Goal: Task Accomplishment & Management: Complete application form

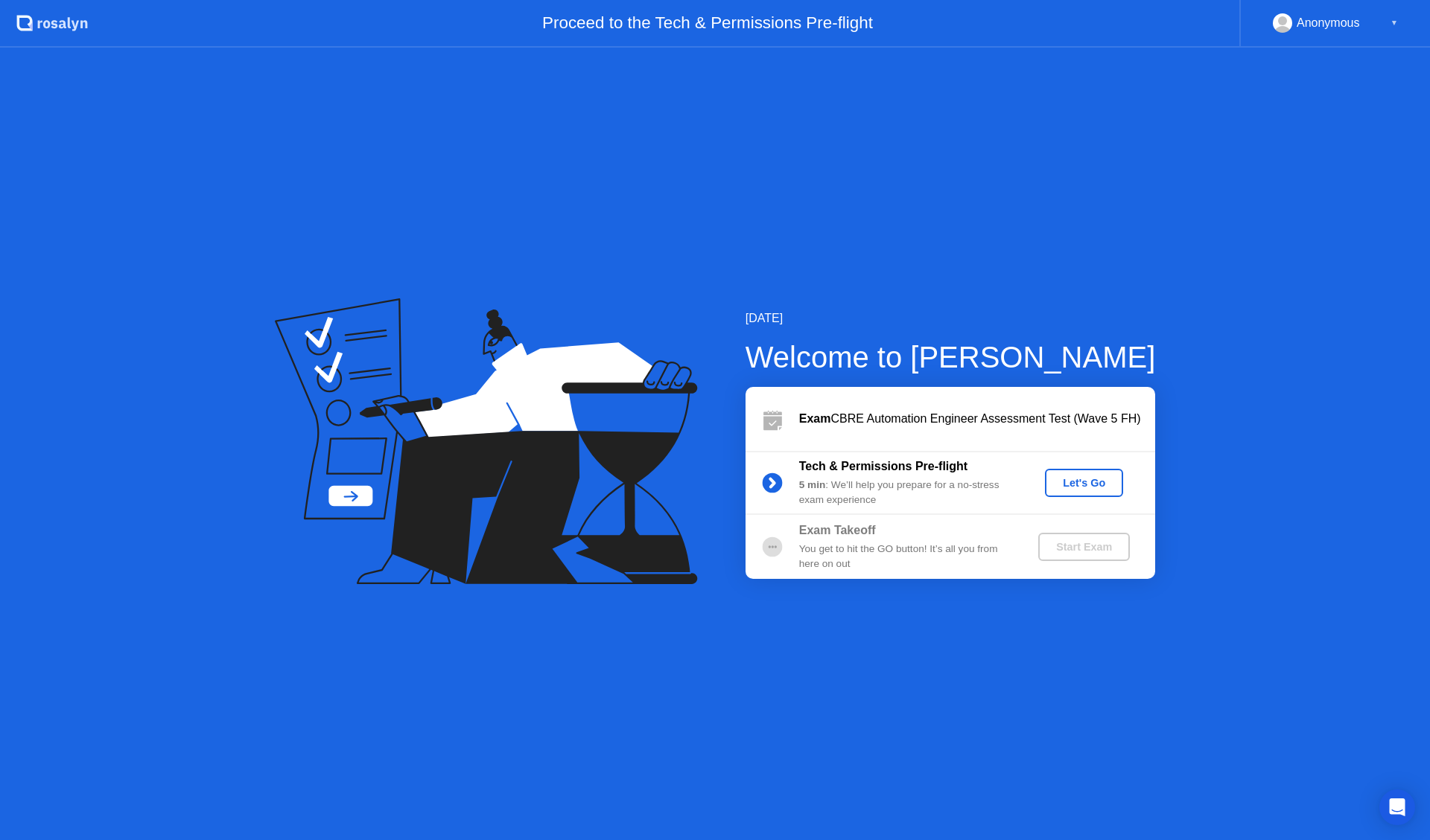
click at [1097, 489] on div "Let's Go" at bounding box center [1084, 483] width 66 height 12
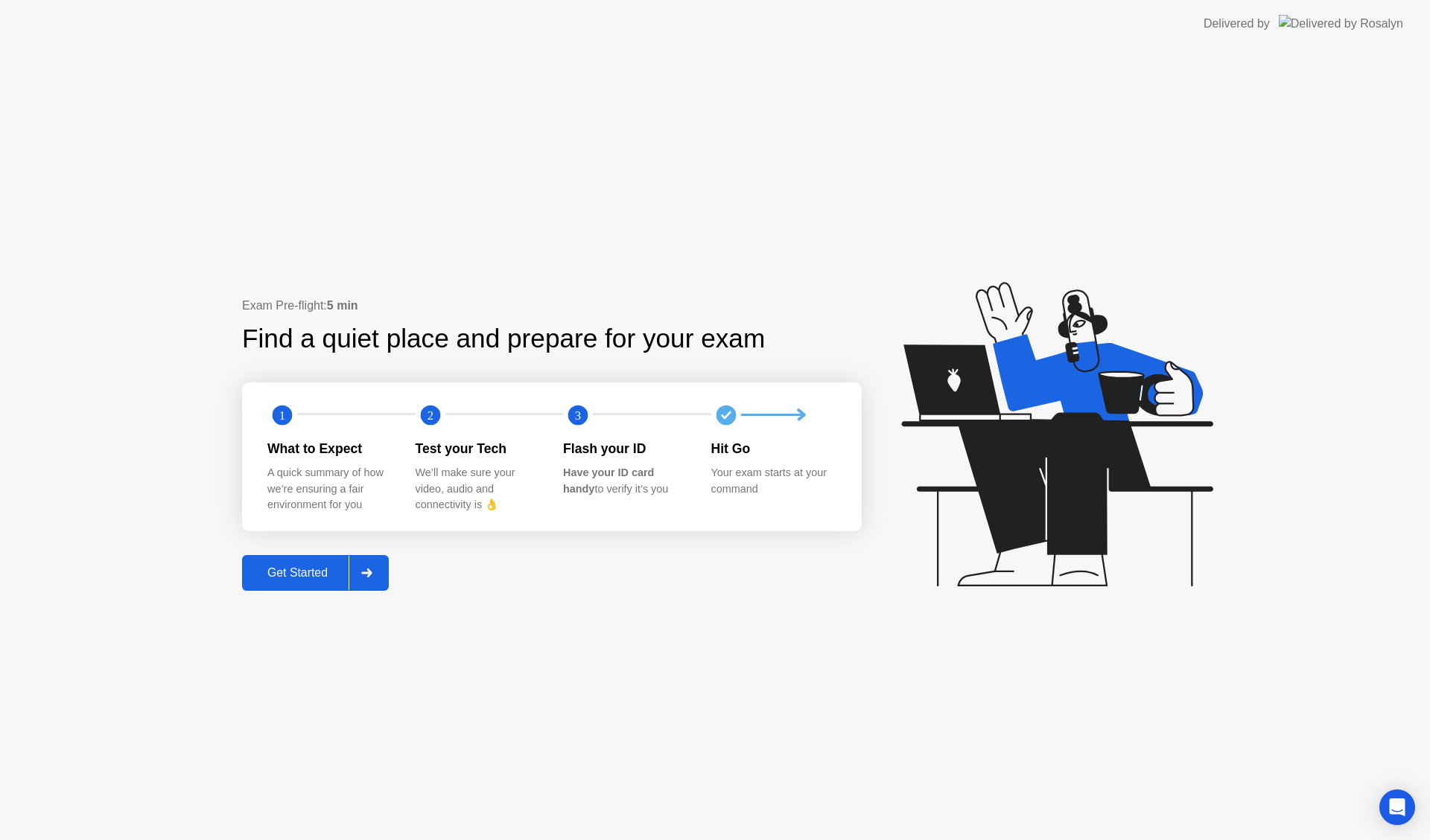
click at [303, 562] on button "Get Started" at bounding box center [316, 573] width 147 height 35
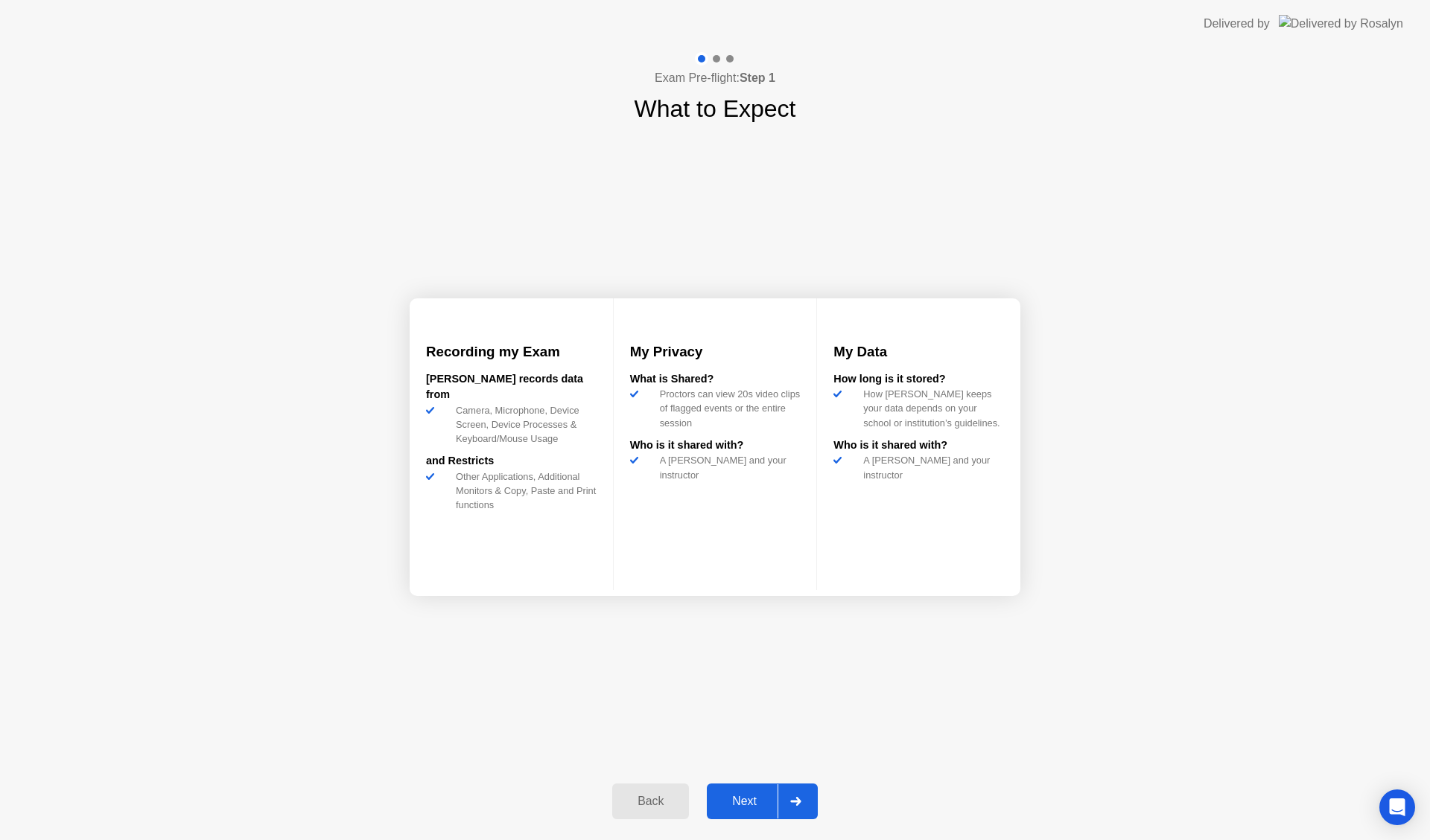
click at [754, 808] on div "Next" at bounding box center [744, 801] width 66 height 13
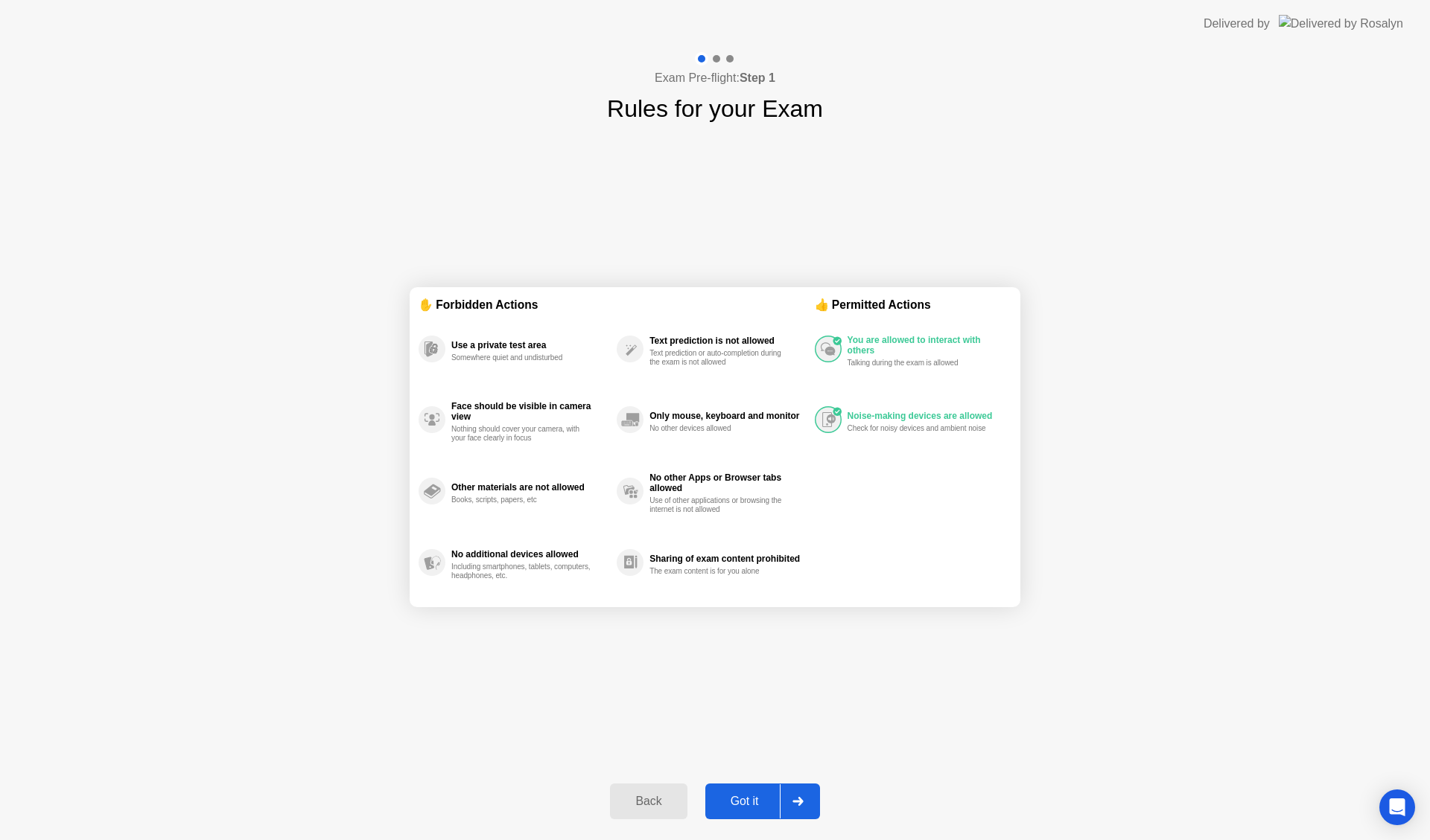
click at [754, 808] on div "Got it" at bounding box center [744, 801] width 70 height 13
select select "**********"
select select "*******"
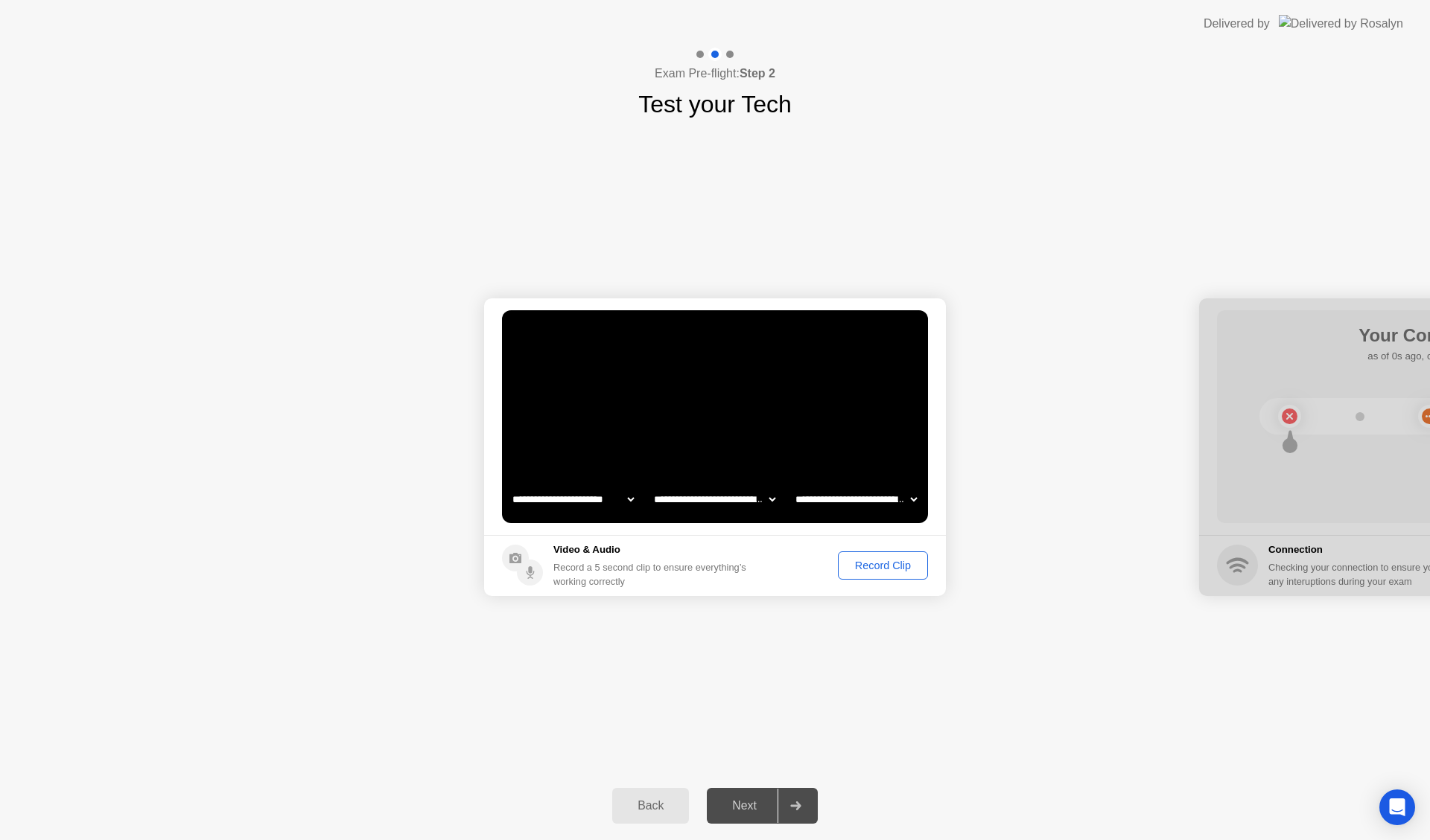
click at [879, 566] on div "Record Clip" at bounding box center [882, 566] width 80 height 12
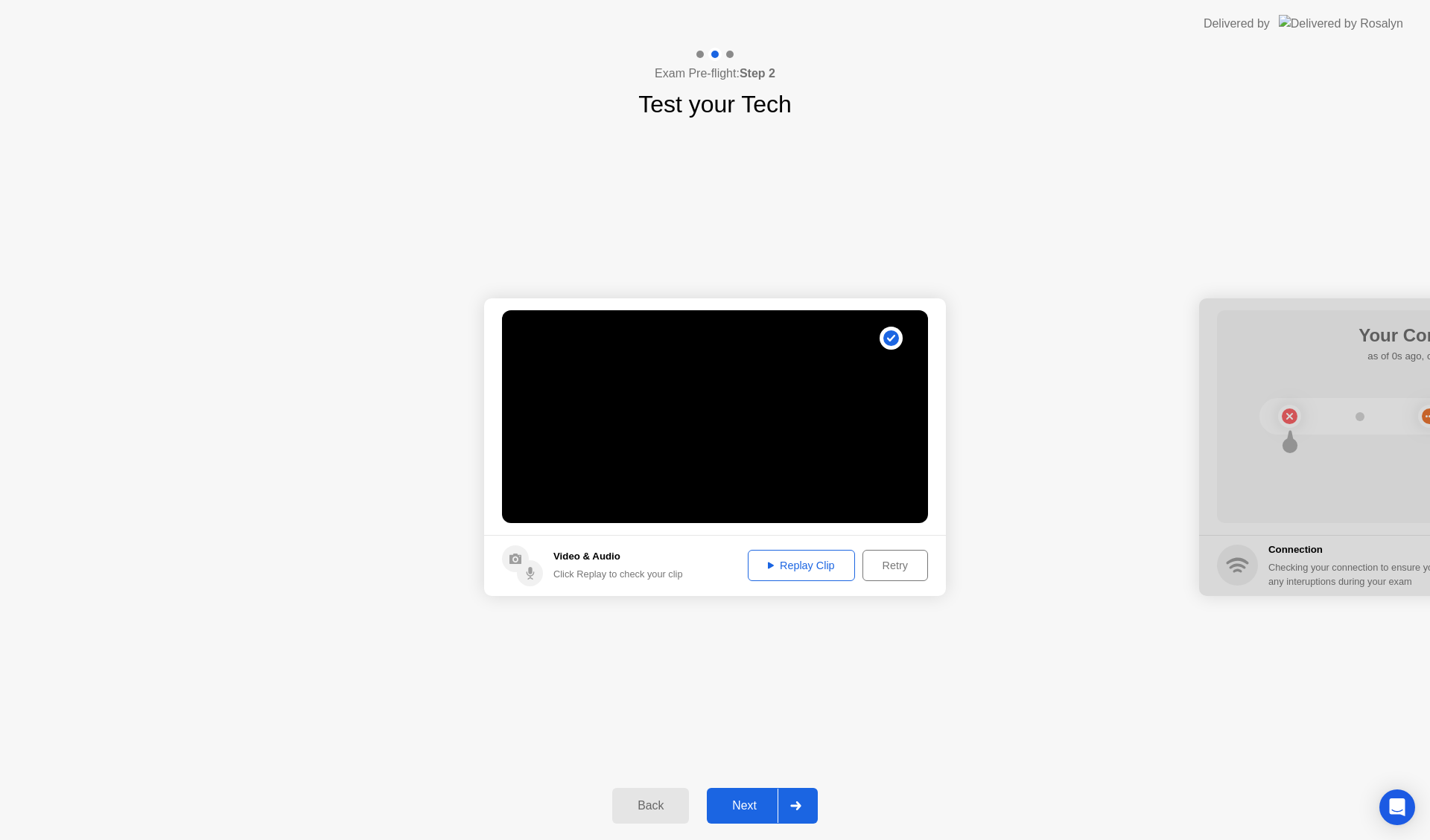
click at [803, 566] on div "Replay Clip" at bounding box center [801, 566] width 97 height 12
click at [774, 567] on div "Replay Clip" at bounding box center [801, 566] width 97 height 12
click at [736, 812] on div "Next" at bounding box center [744, 805] width 66 height 13
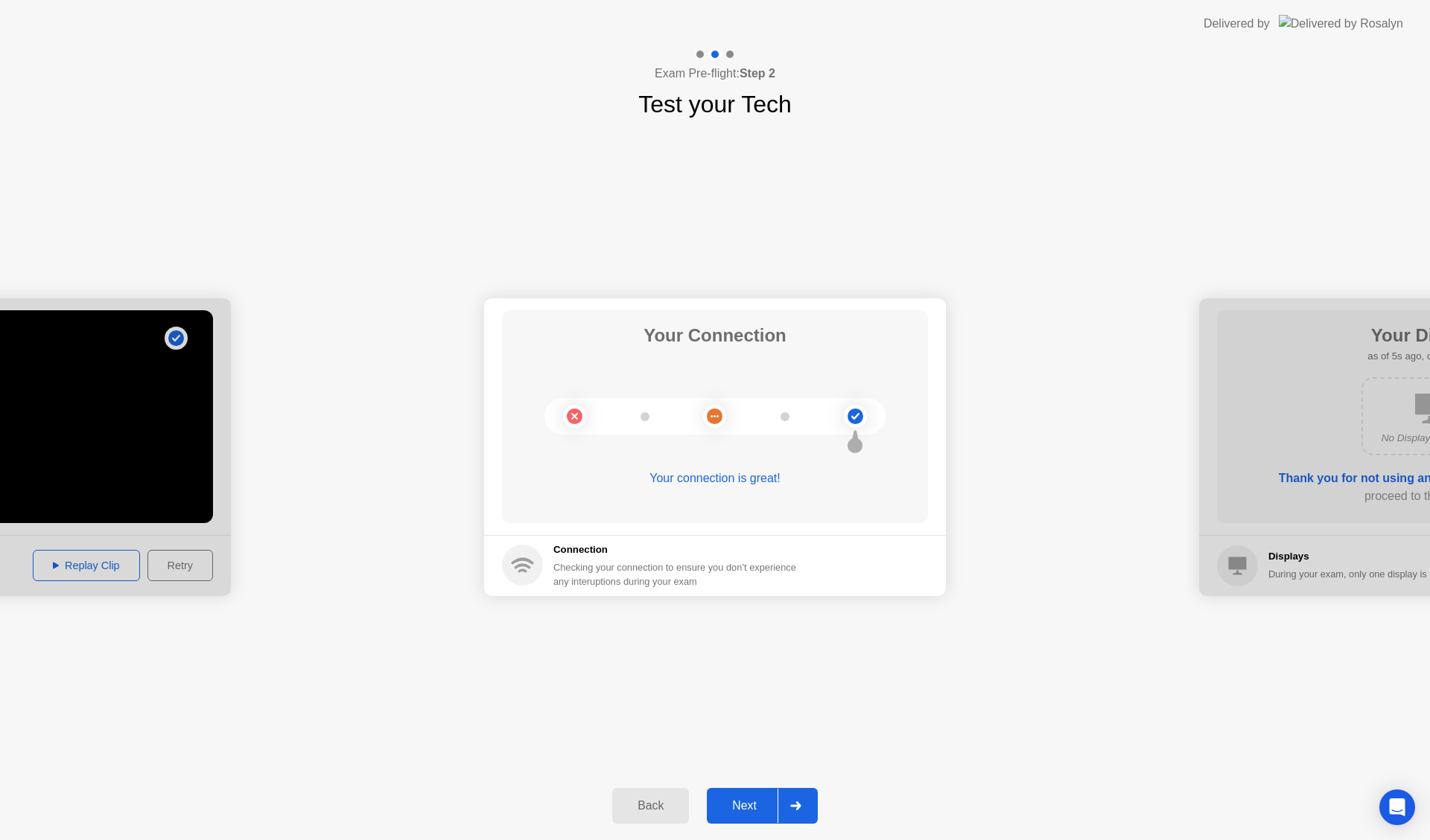
click at [736, 812] on div "Next" at bounding box center [744, 805] width 66 height 13
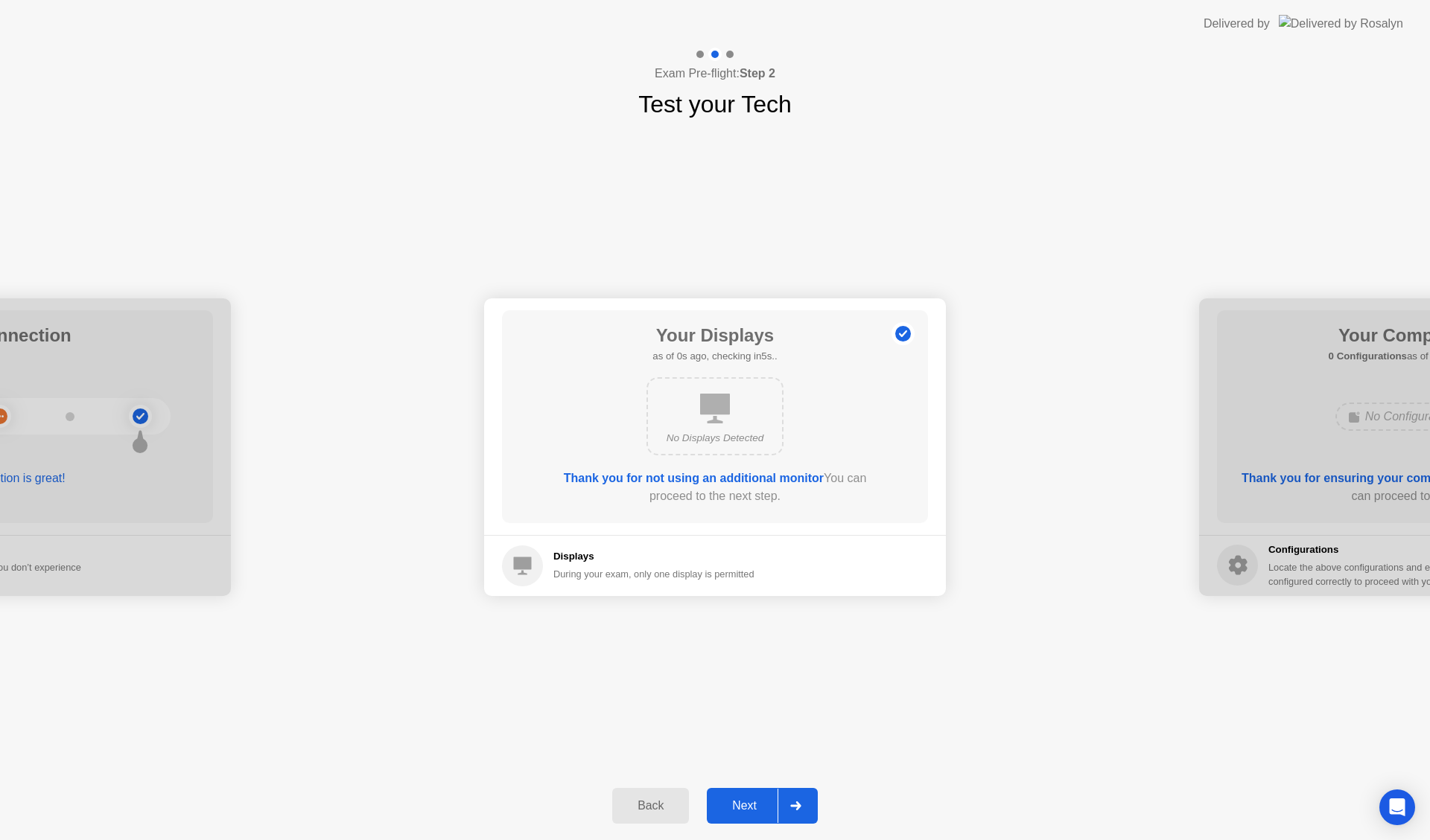
click at [736, 812] on div "Next" at bounding box center [744, 805] width 66 height 13
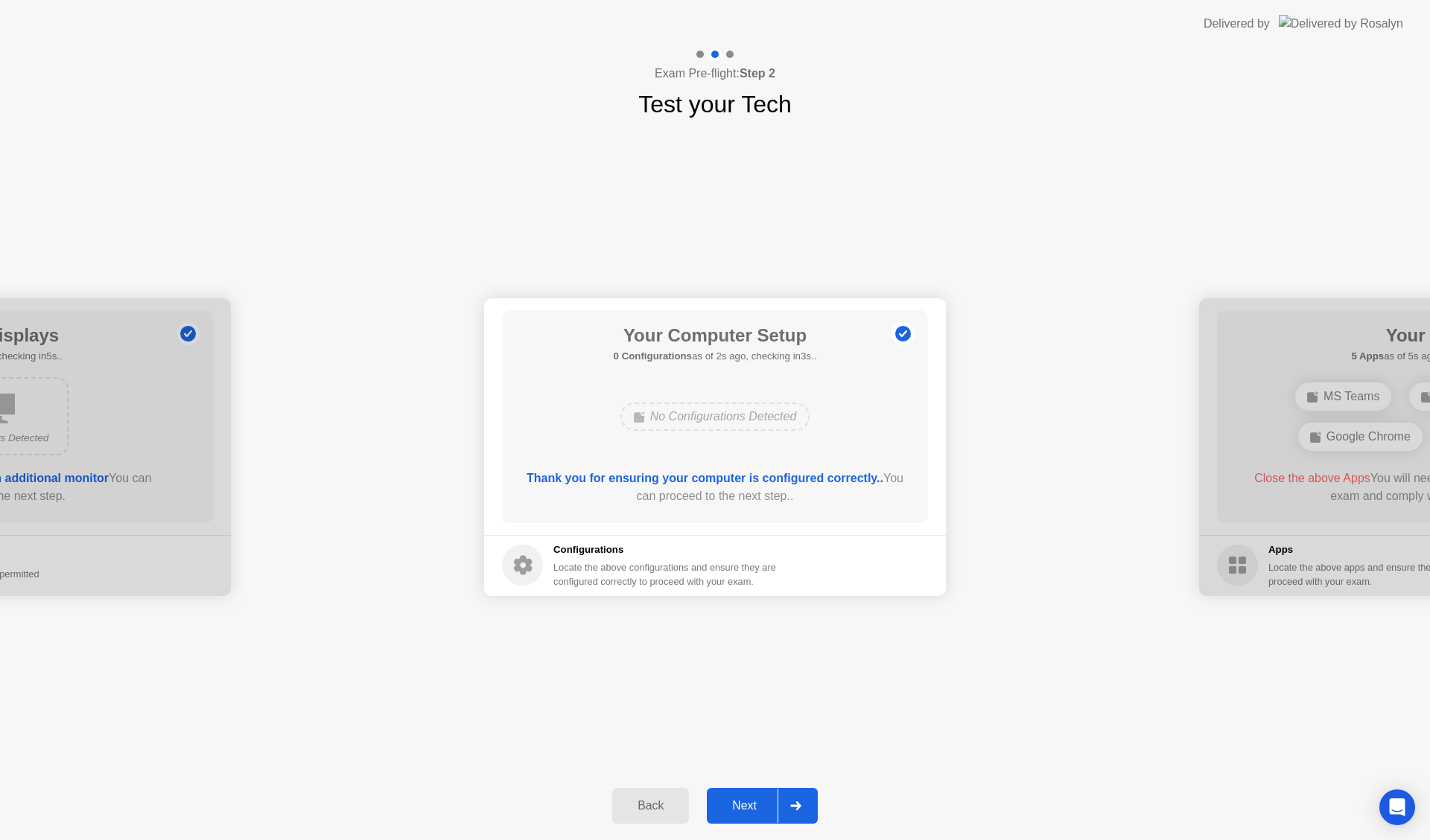
click at [736, 812] on div "Next" at bounding box center [744, 805] width 66 height 13
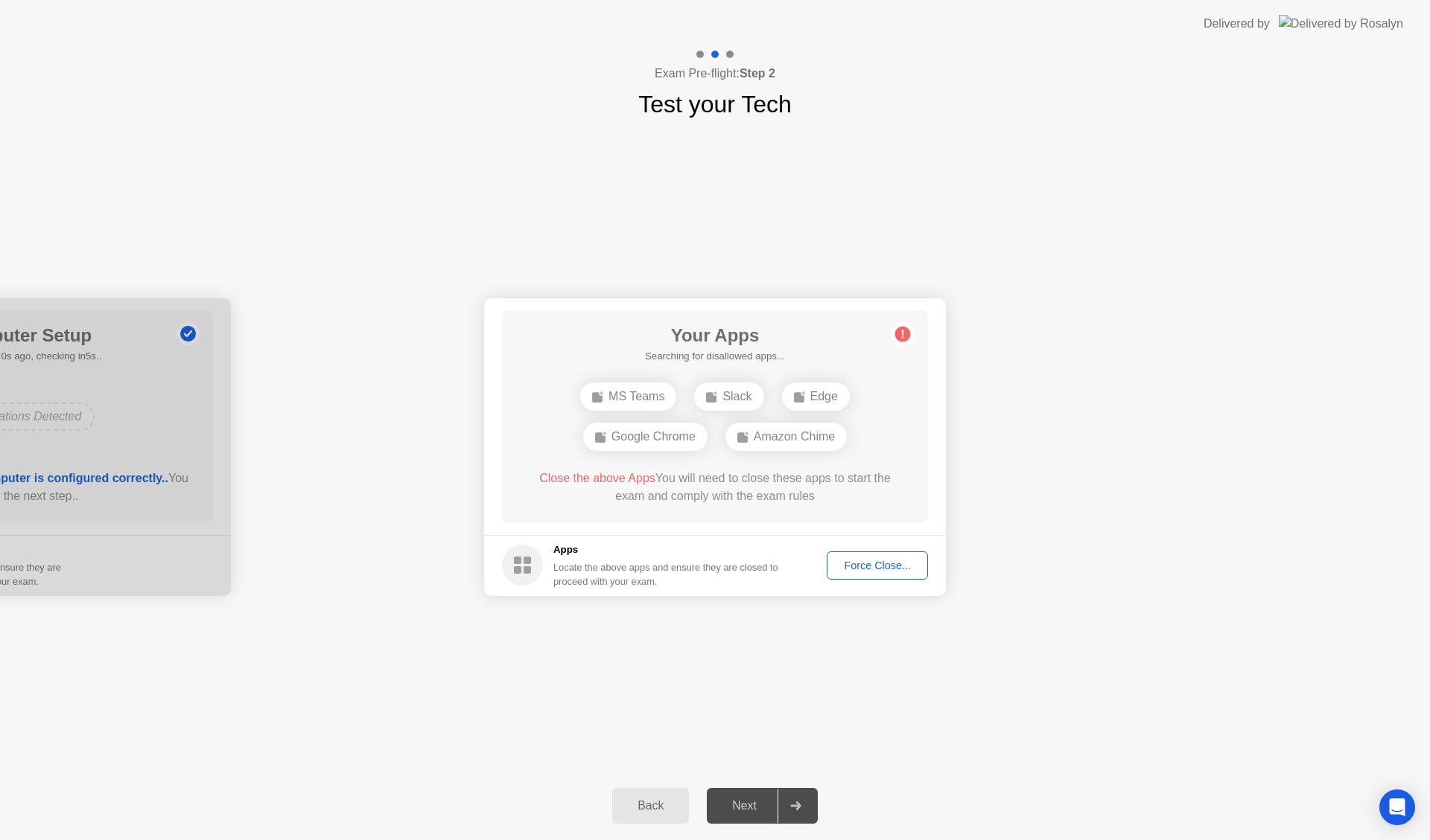
click at [878, 566] on div "Force Close..." at bounding box center [877, 566] width 91 height 12
click at [876, 566] on div "Force Close..." at bounding box center [877, 566] width 91 height 12
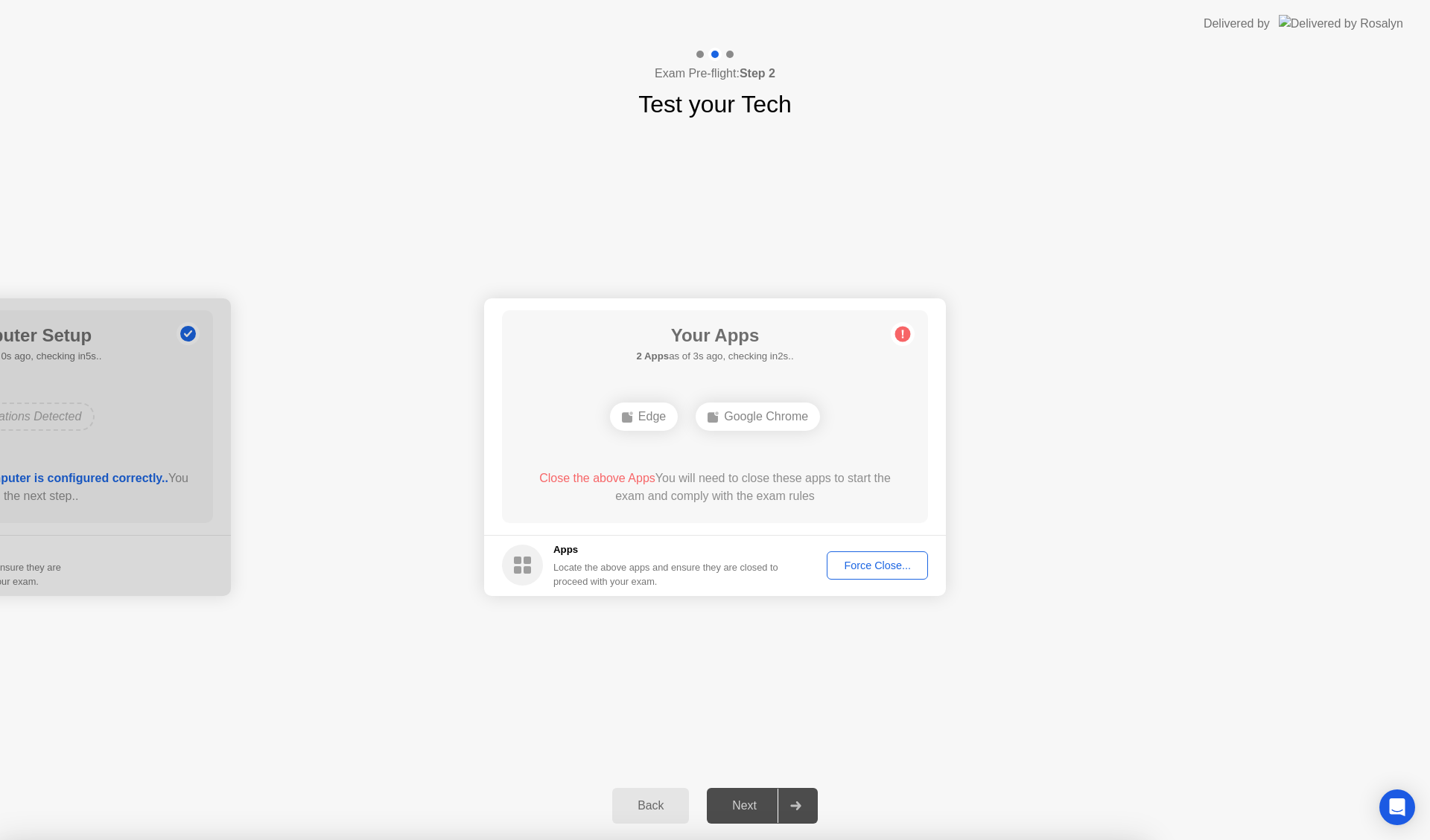
click at [891, 560] on div "Force Close..." at bounding box center [877, 566] width 91 height 12
click at [723, 405] on div "Edge" at bounding box center [714, 416] width 68 height 28
click at [883, 561] on div "Force Close..." at bounding box center [877, 566] width 91 height 12
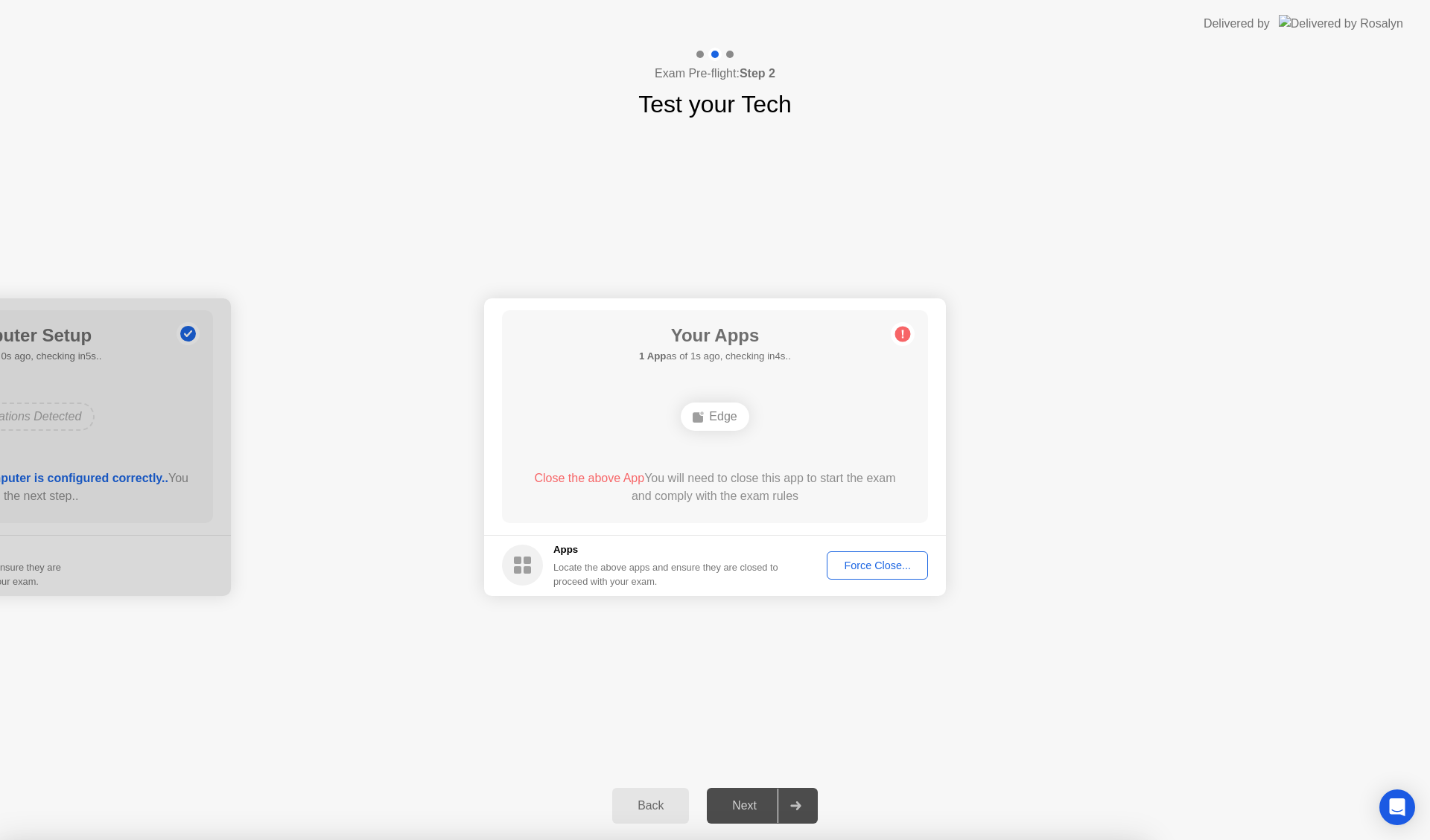
click at [513, 565] on circle at bounding box center [522, 566] width 41 height 41
click at [626, 585] on div "Locate the above apps and ensure they are closed to proceed with your exam." at bounding box center [666, 574] width 226 height 28
click at [635, 583] on div "Locate the above apps and ensure they are closed to proceed with your exam." at bounding box center [666, 574] width 226 height 28
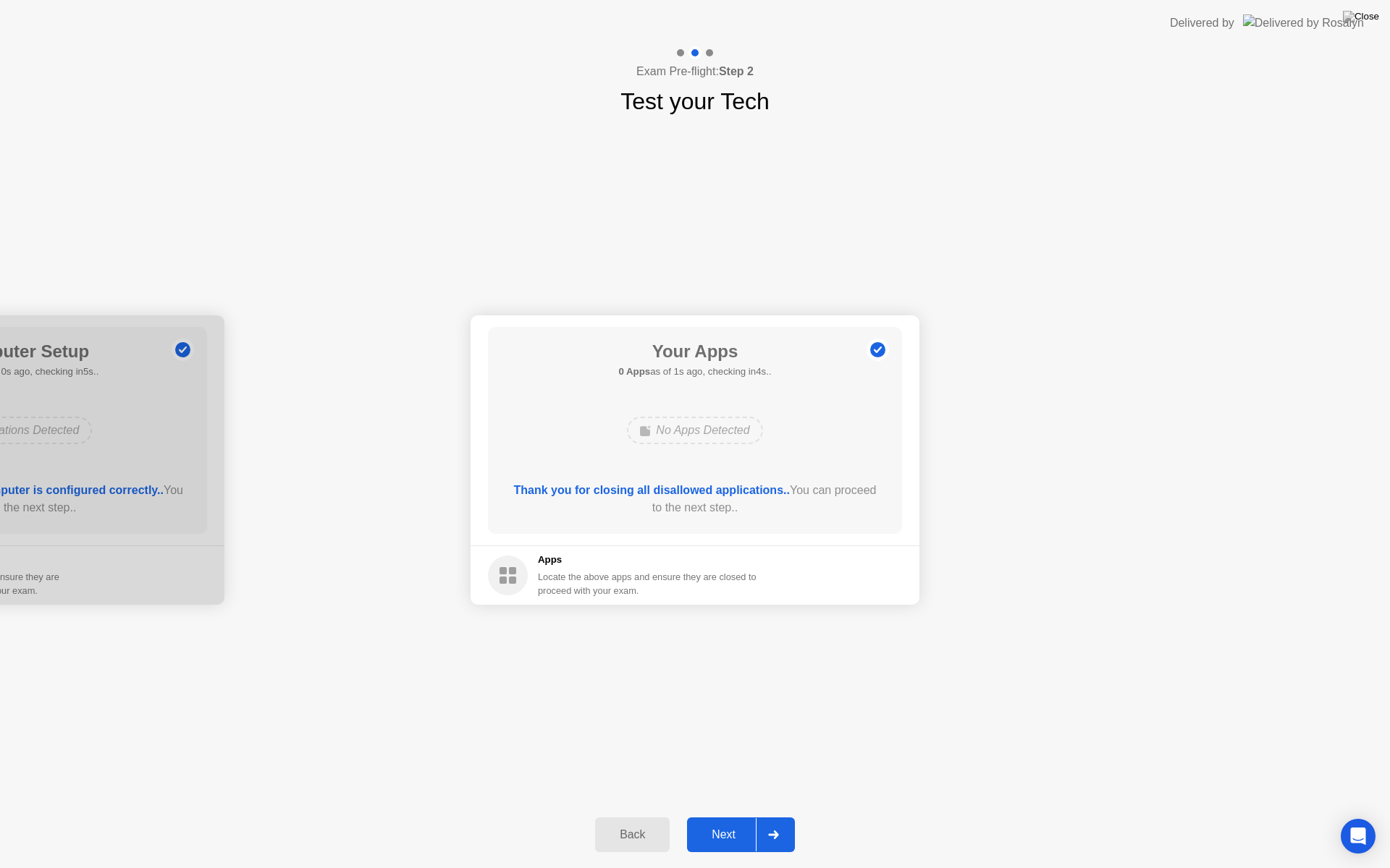
click at [729, 816] on div "Next" at bounding box center [723, 834] width 64 height 13
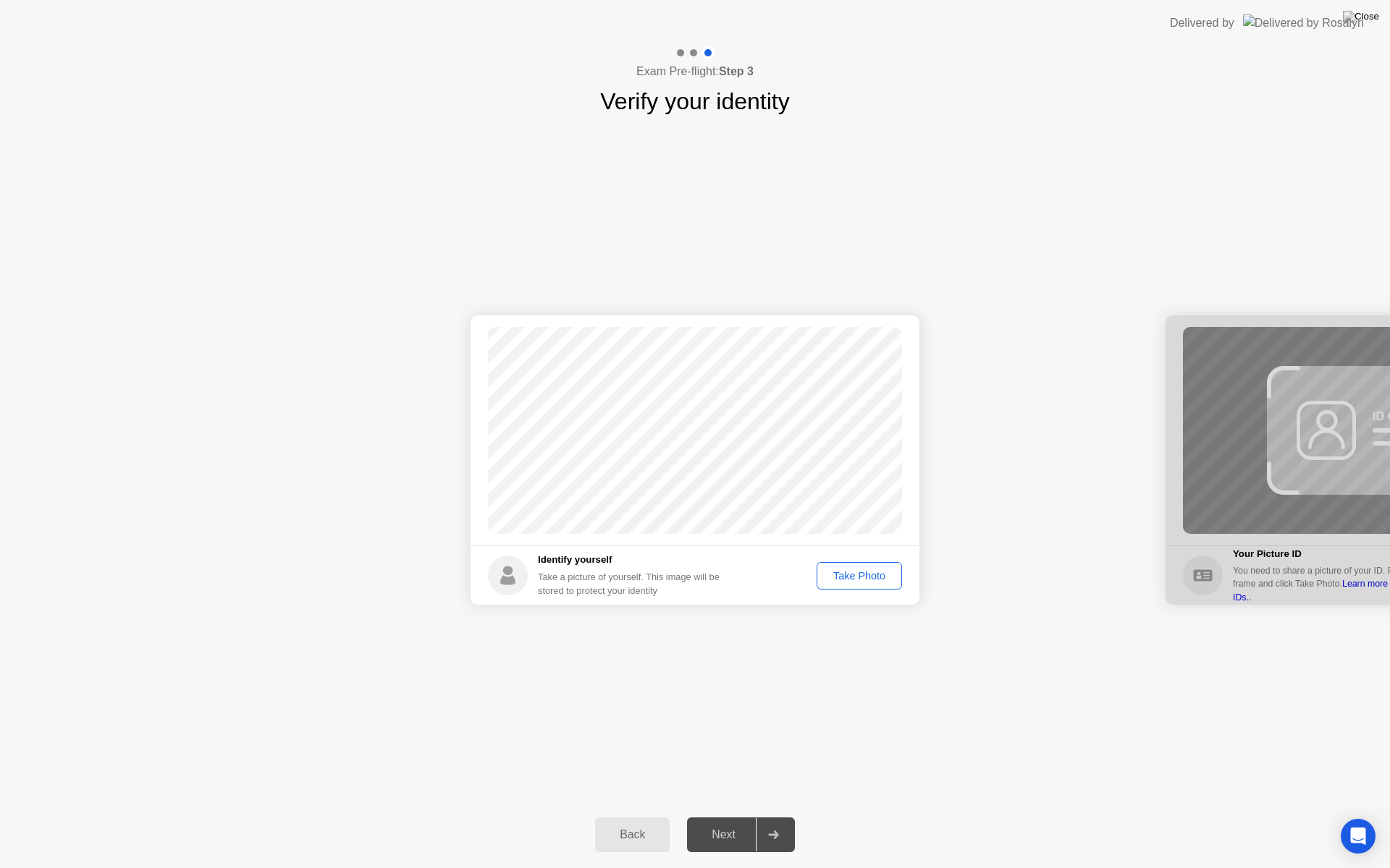
click at [867, 574] on div "Take Photo" at bounding box center [859, 576] width 75 height 12
click at [866, 570] on div "Retake" at bounding box center [868, 576] width 57 height 12
click at [852, 572] on div "Take Photo" at bounding box center [859, 576] width 75 height 12
click at [739, 816] on div "Next" at bounding box center [723, 834] width 64 height 13
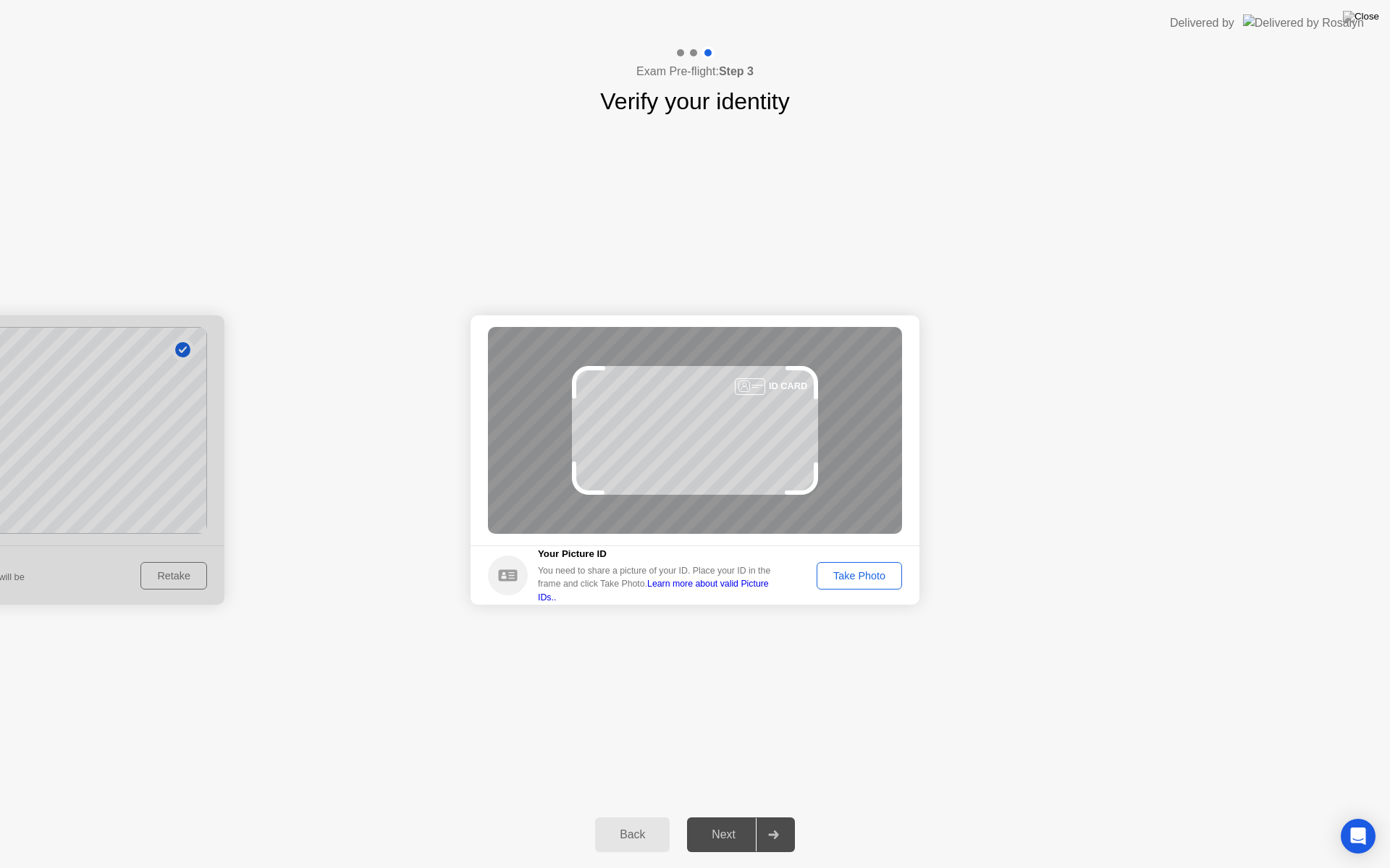
click at [856, 567] on button "Take Photo" at bounding box center [858, 576] width 85 height 28
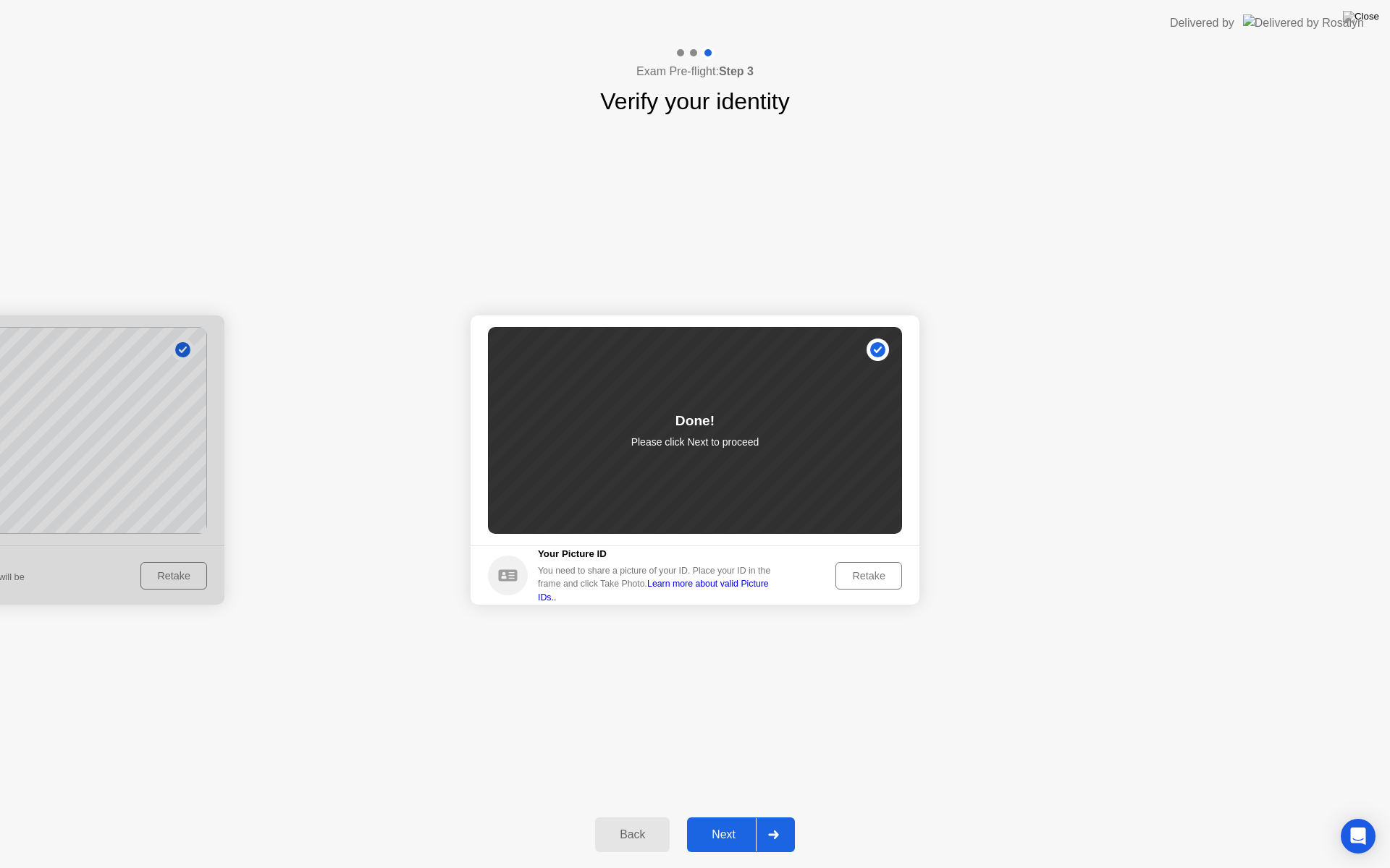
click at [724, 816] on div "Next" at bounding box center [723, 834] width 64 height 13
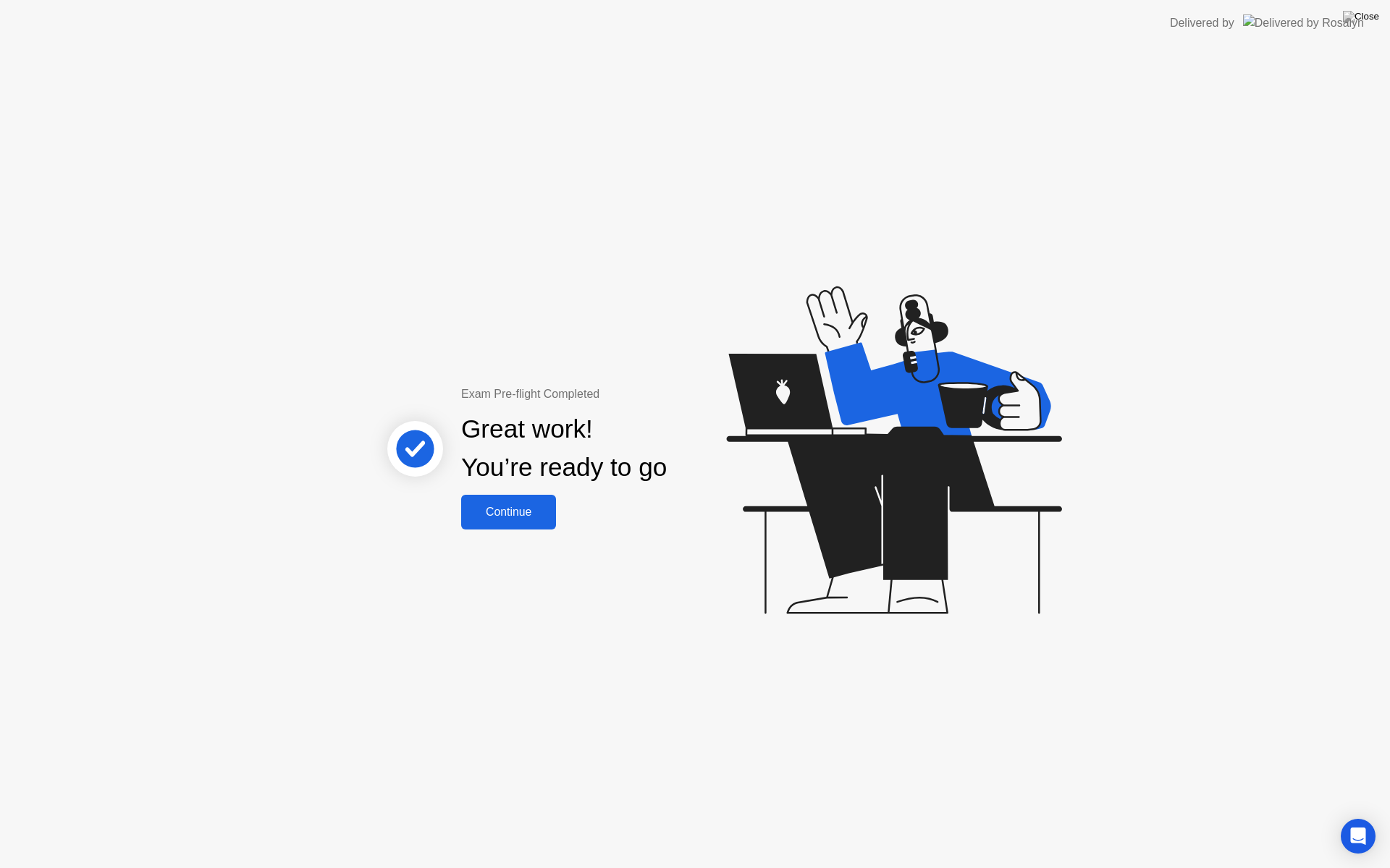
click at [539, 518] on div "Continue" at bounding box center [509, 512] width 86 height 13
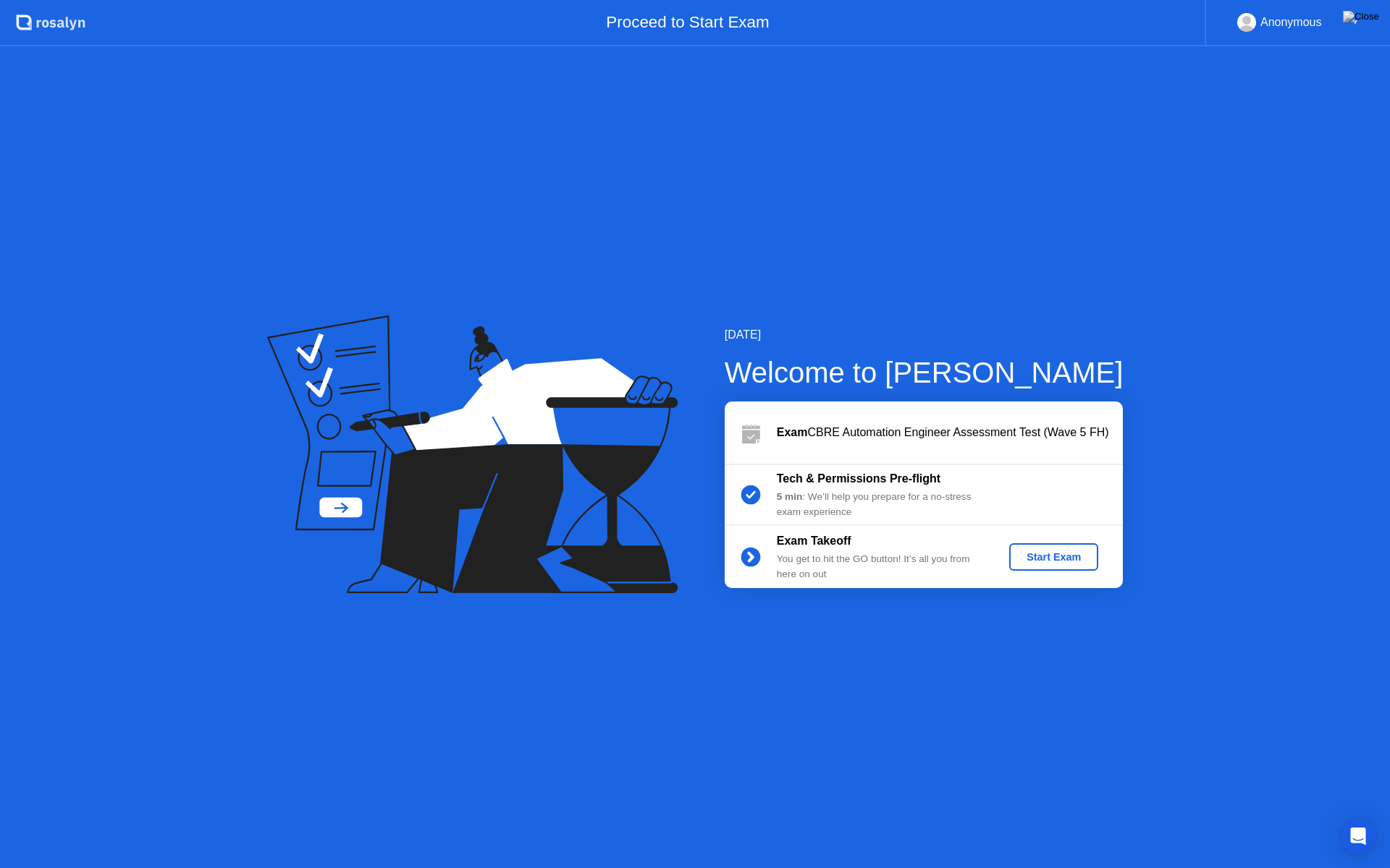
click at [1046, 559] on div "Start Exam" at bounding box center [1053, 557] width 77 height 12
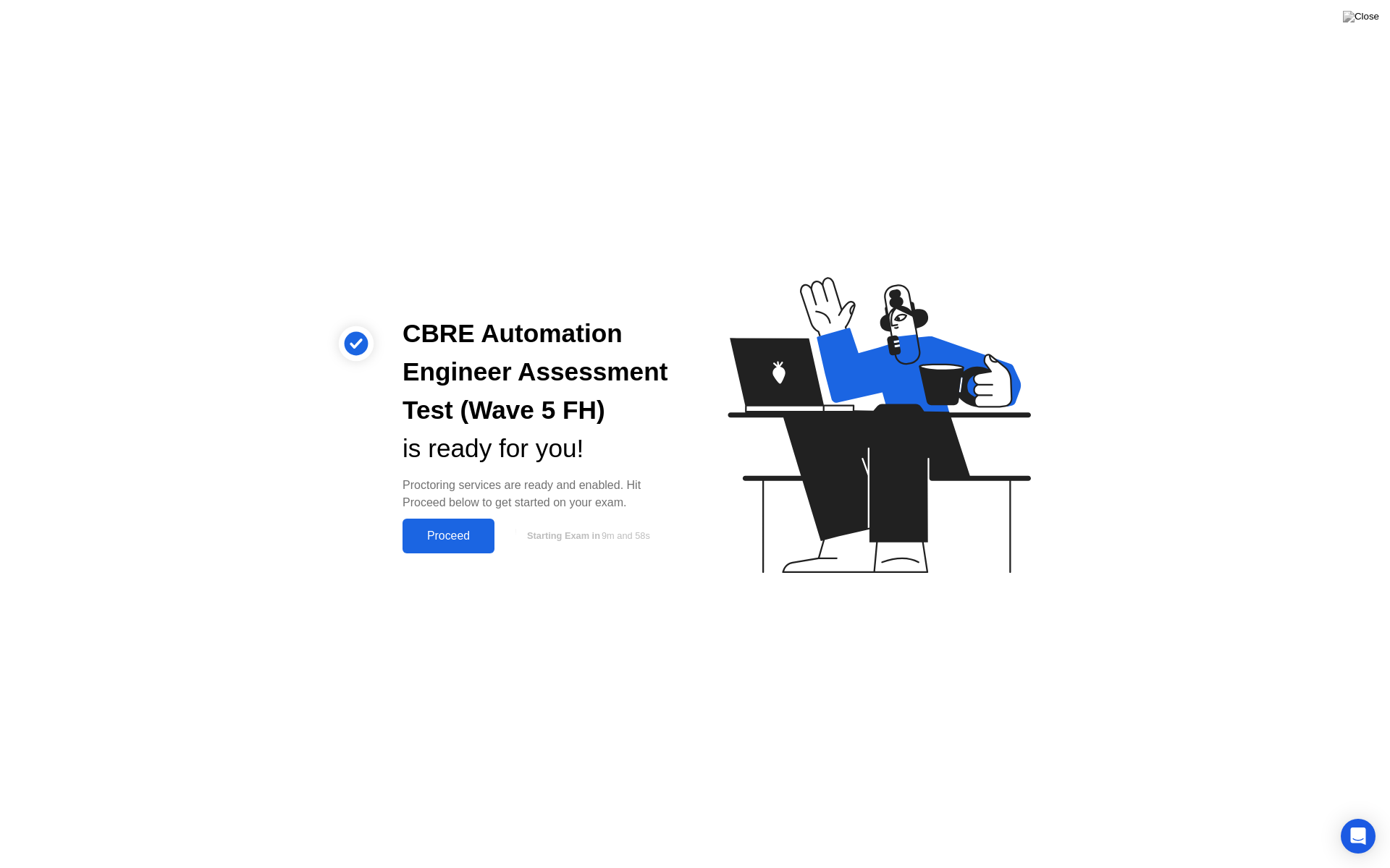
click at [461, 532] on div "Proceed" at bounding box center [448, 536] width 84 height 13
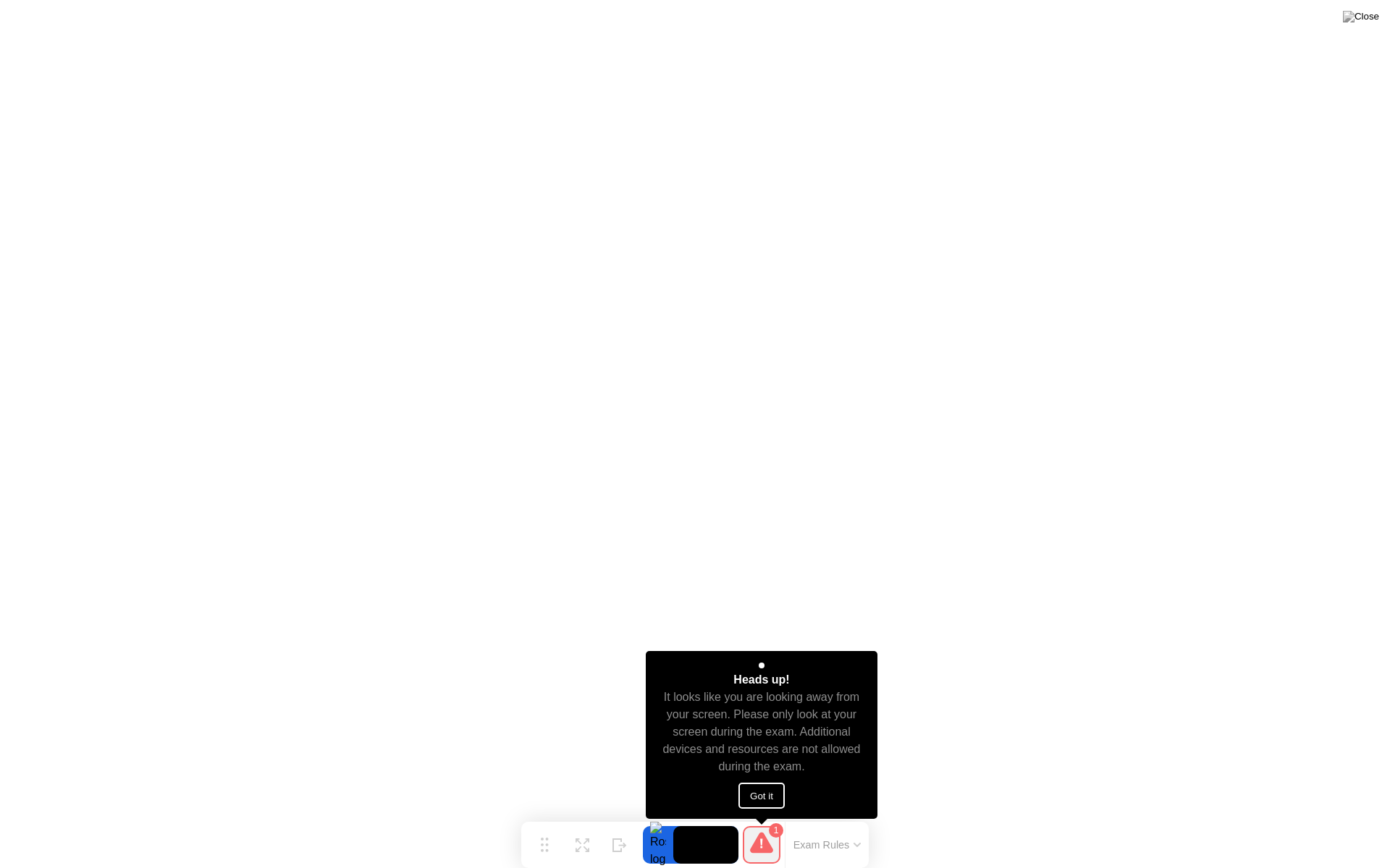
click at [762, 792] on button "Got it" at bounding box center [761, 796] width 46 height 26
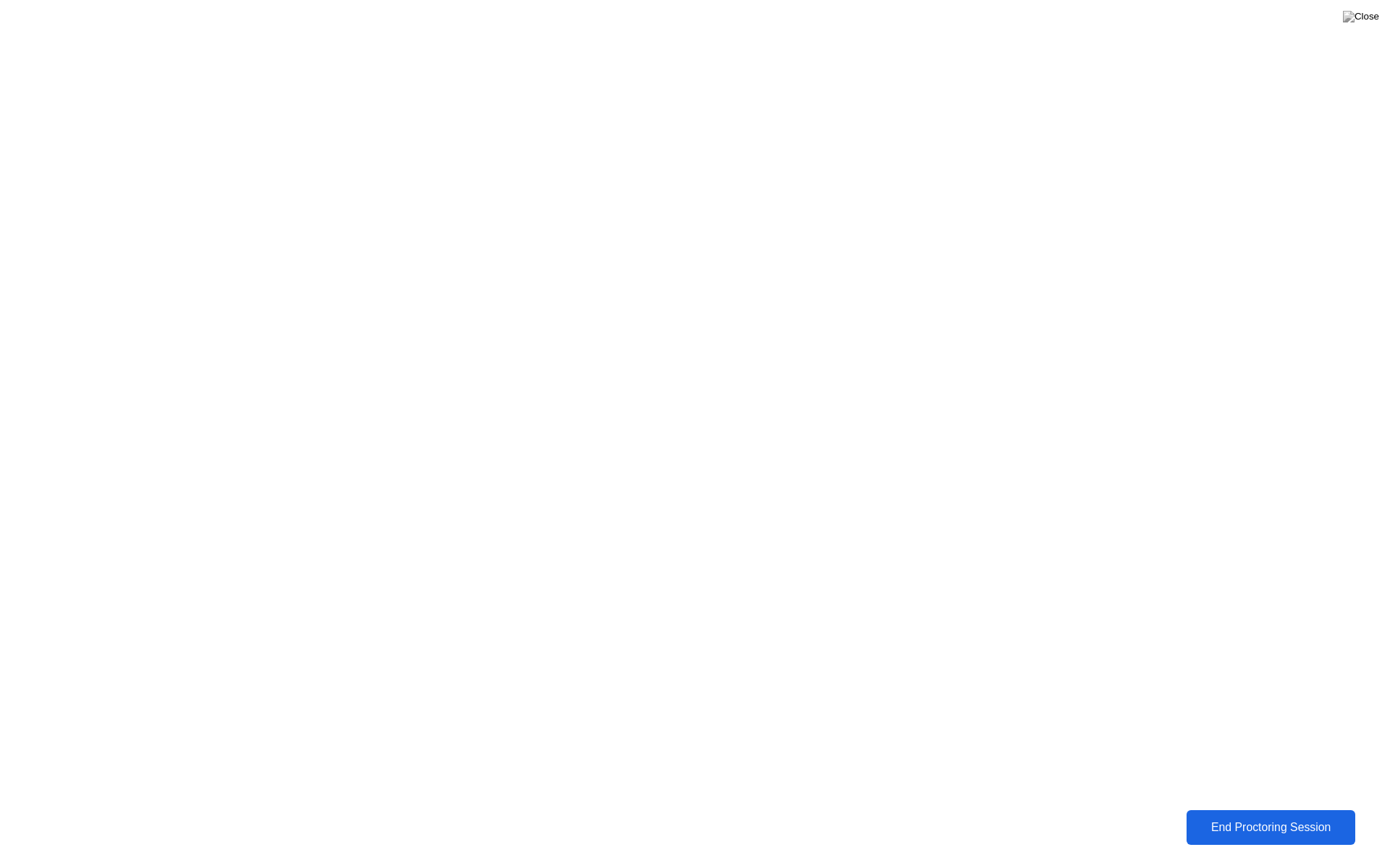
click at [1230, 816] on div "End Proctoring Session" at bounding box center [1270, 827] width 160 height 13
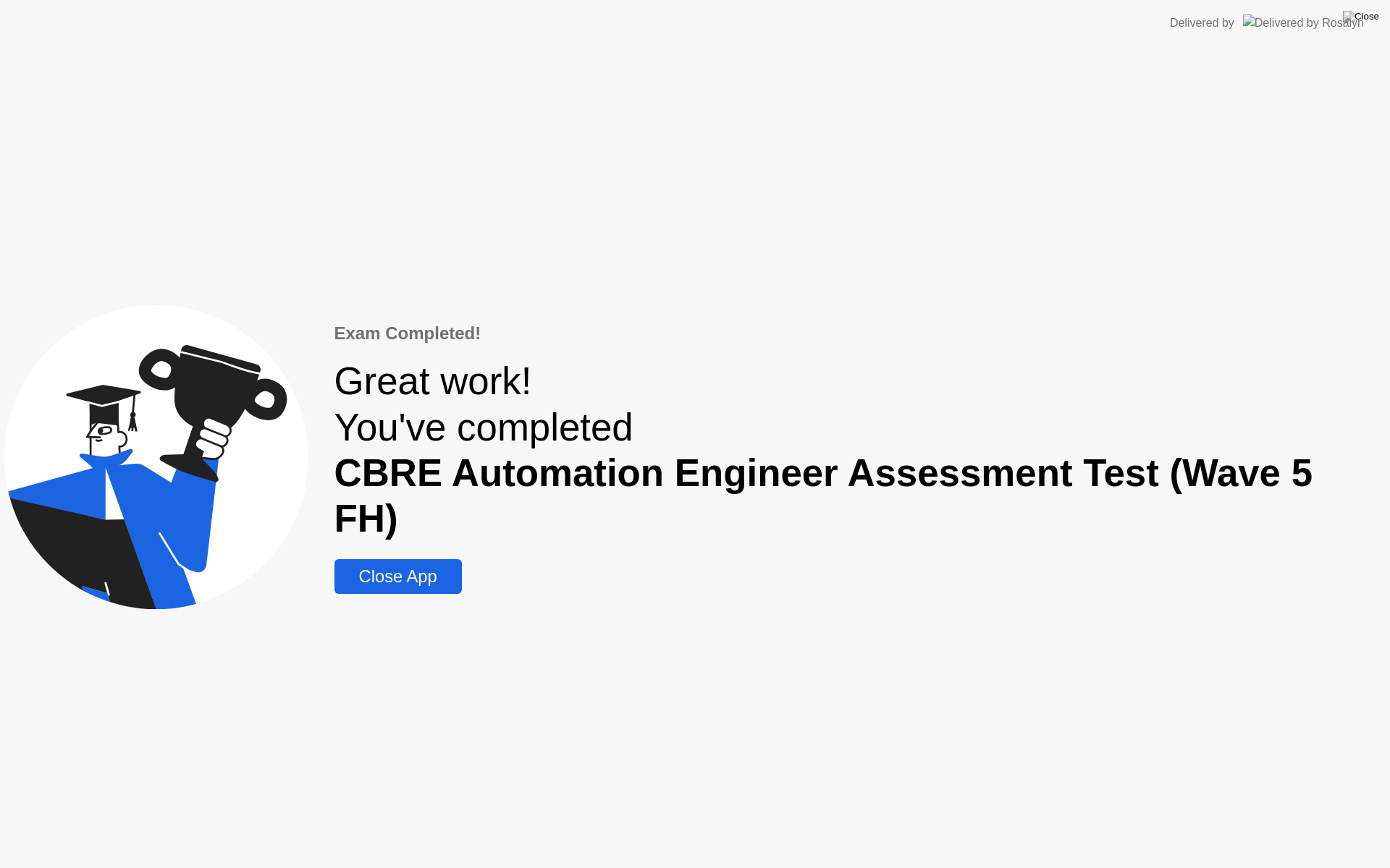
click at [433, 567] on div "Close App" at bounding box center [398, 577] width 119 height 20
